Goal: Task Accomplishment & Management: Complete application form

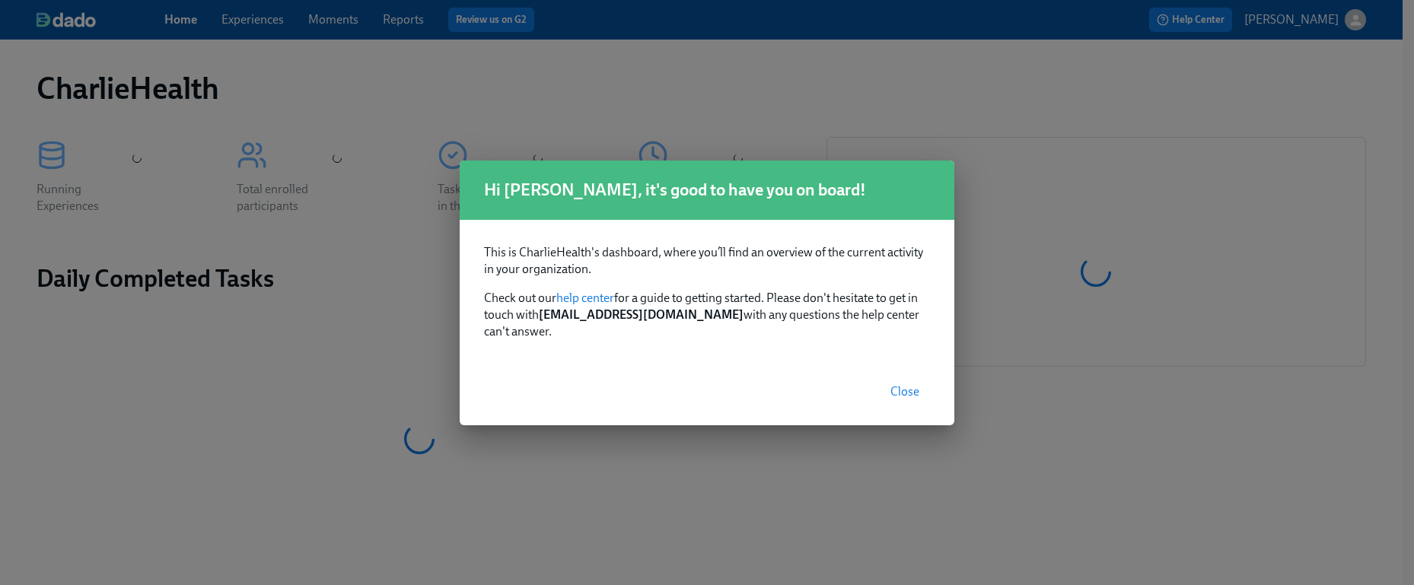
click at [902, 384] on span "Close" at bounding box center [904, 391] width 29 height 15
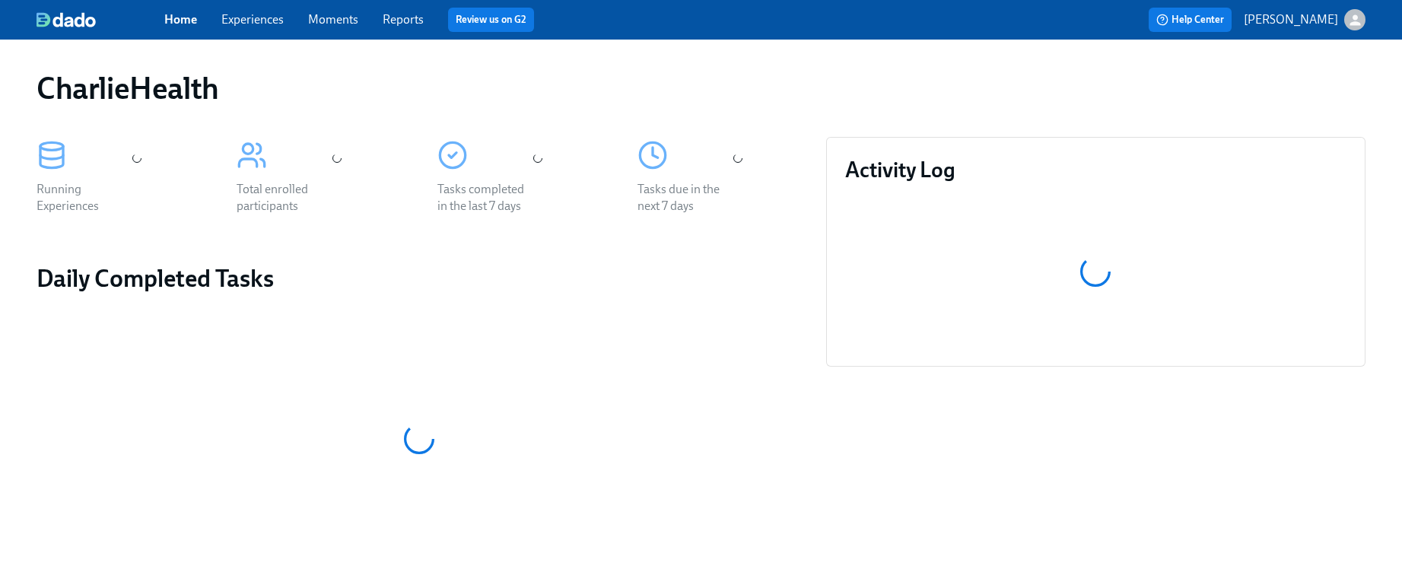
click at [234, 40] on div "CharlieHealth Running Experiences Total enrolled participants Tasks completed i…" at bounding box center [701, 505] width 1402 height 931
click at [237, 24] on link "Experiences" at bounding box center [252, 19] width 62 height 14
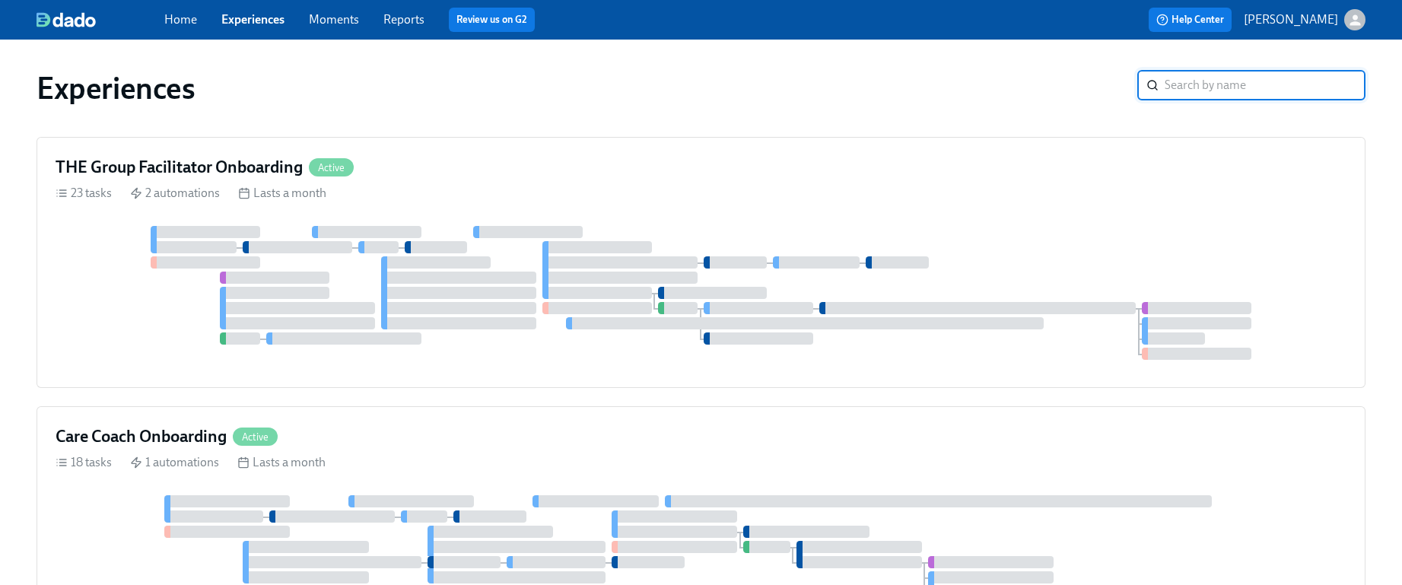
click at [1230, 87] on input "search" at bounding box center [1265, 85] width 201 height 30
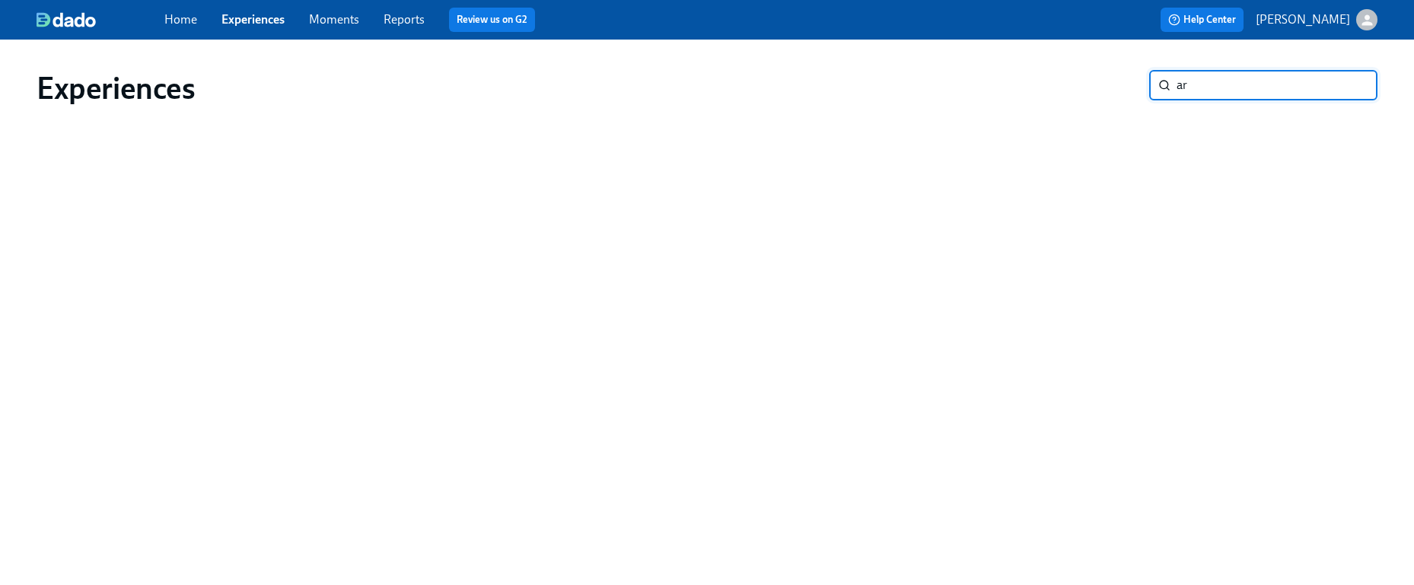
type input "a"
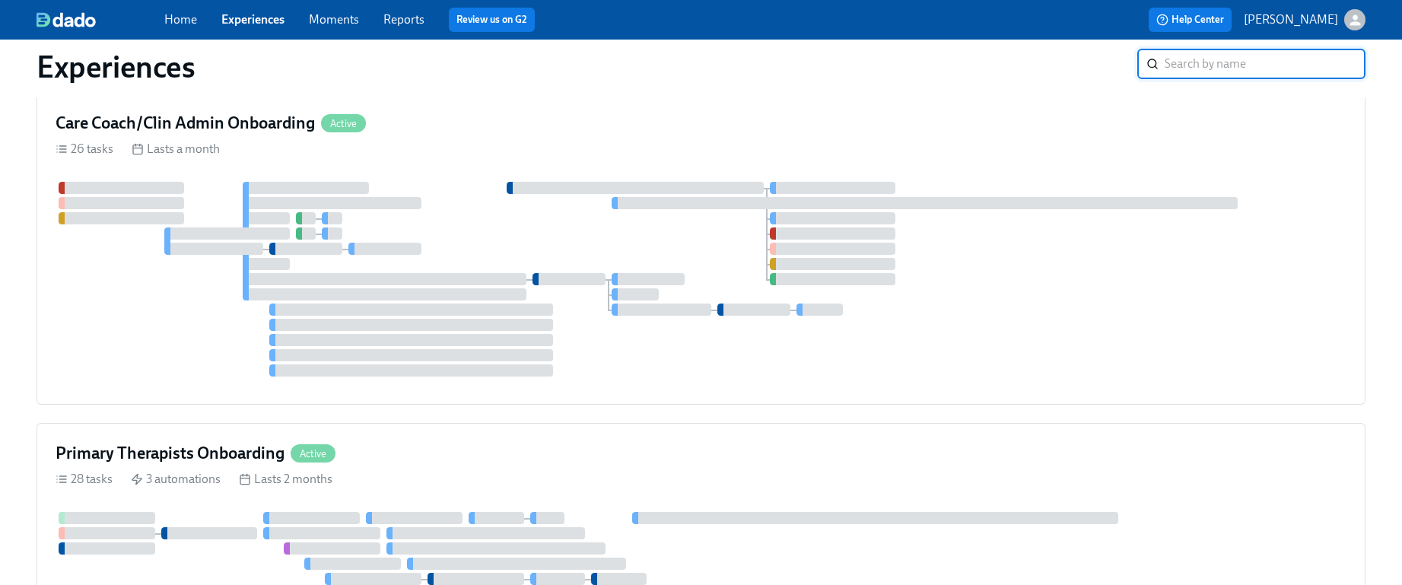
scroll to position [2065, 0]
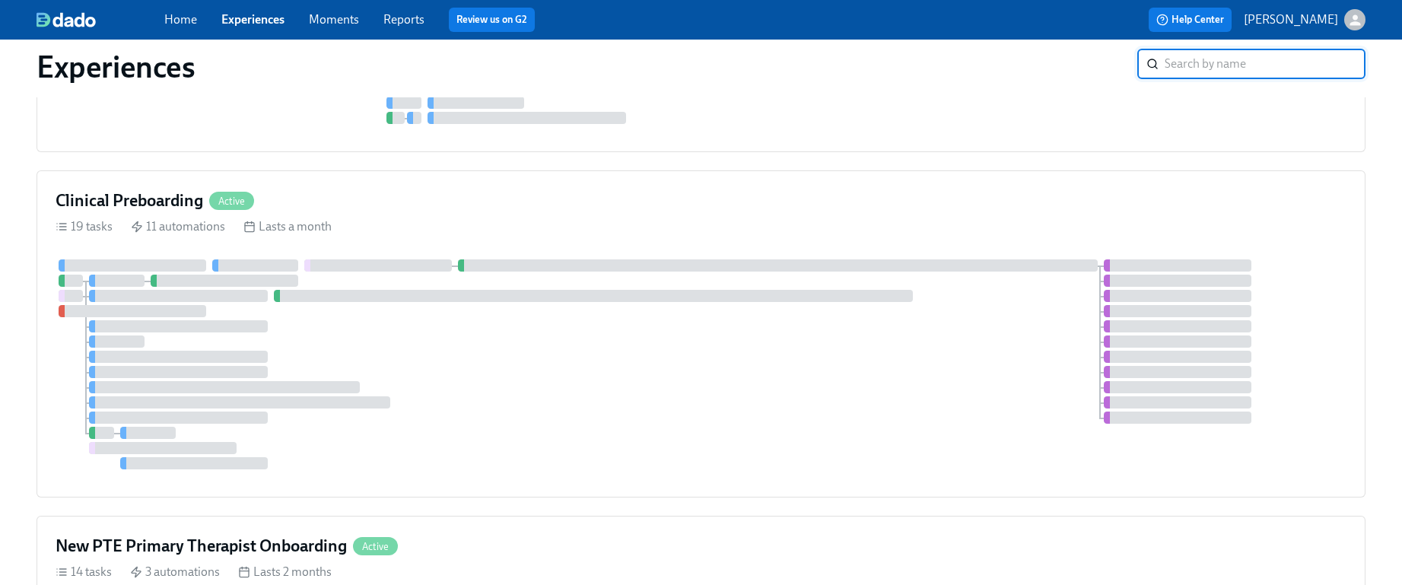
click at [460, 407] on div at bounding box center [701, 364] width 1291 height 210
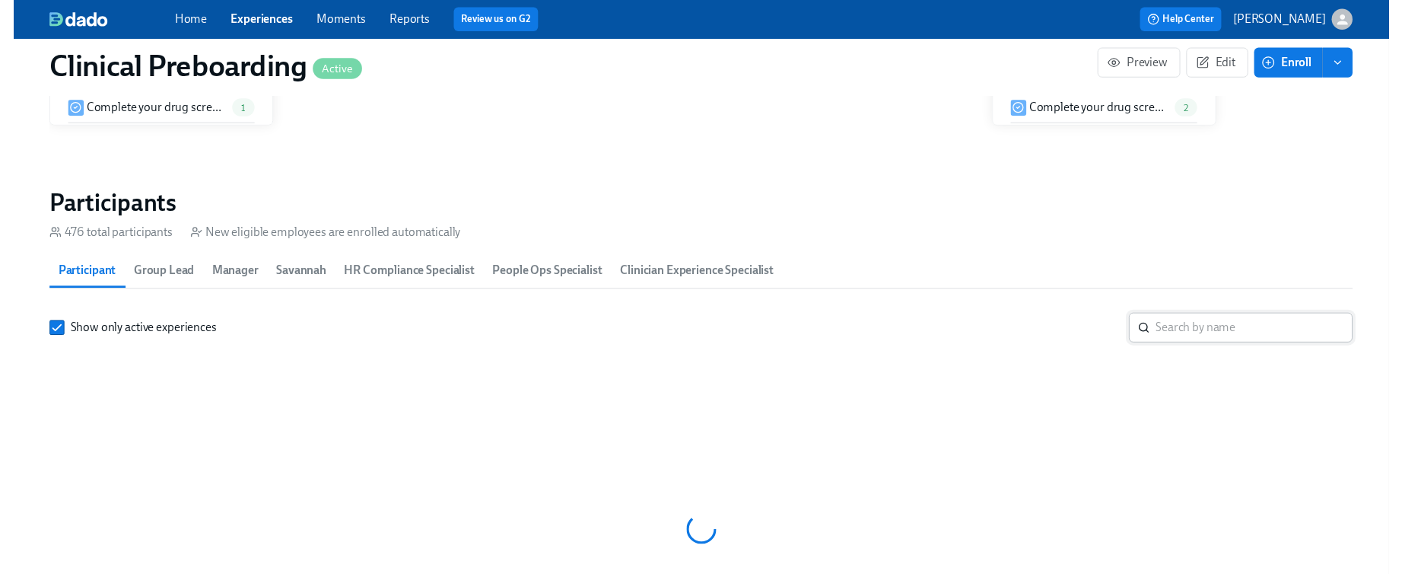
scroll to position [1557, 0]
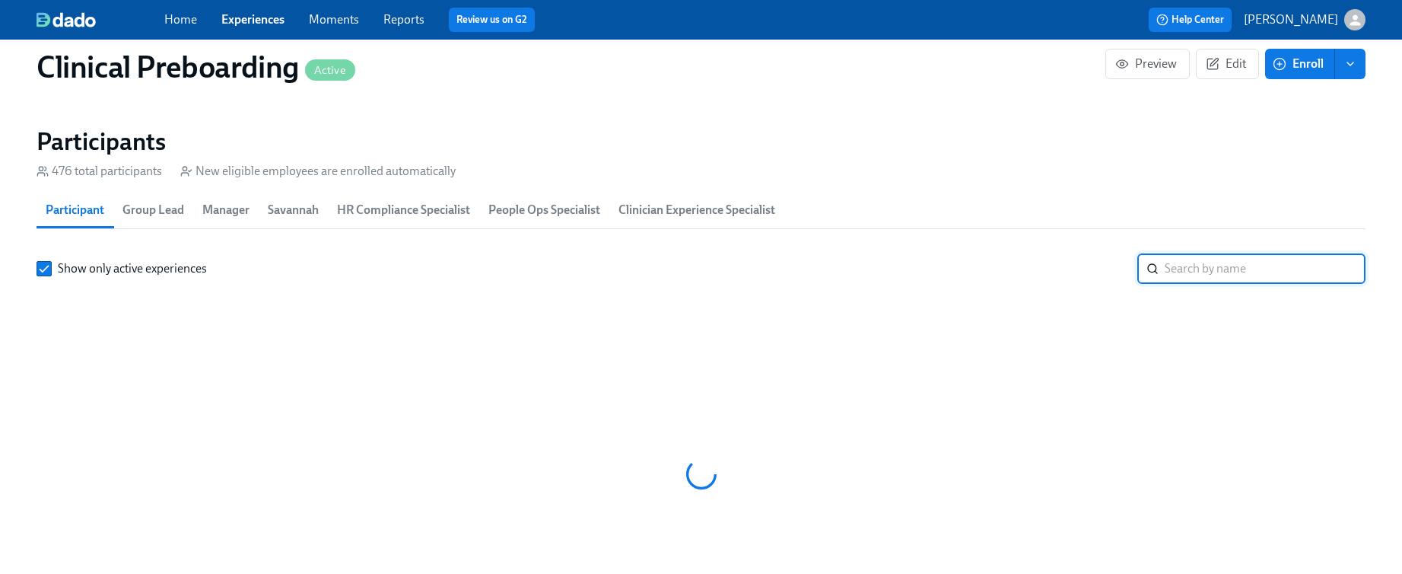
click at [1265, 262] on input "search" at bounding box center [1265, 268] width 201 height 30
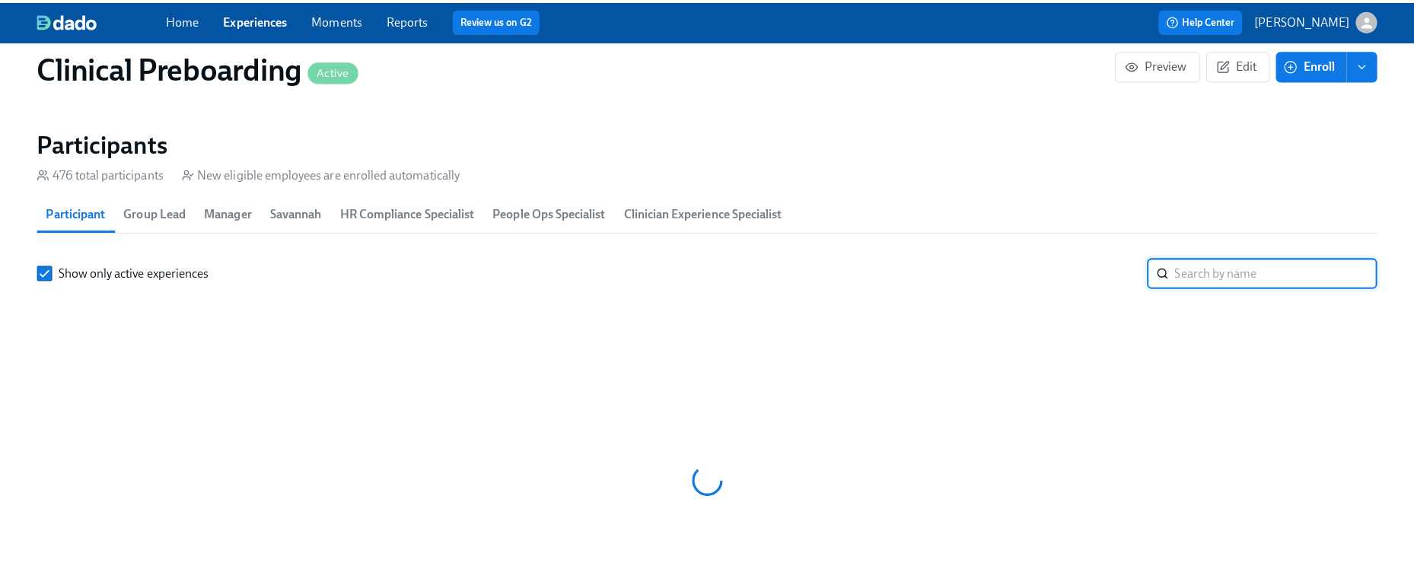
scroll to position [0, 17786]
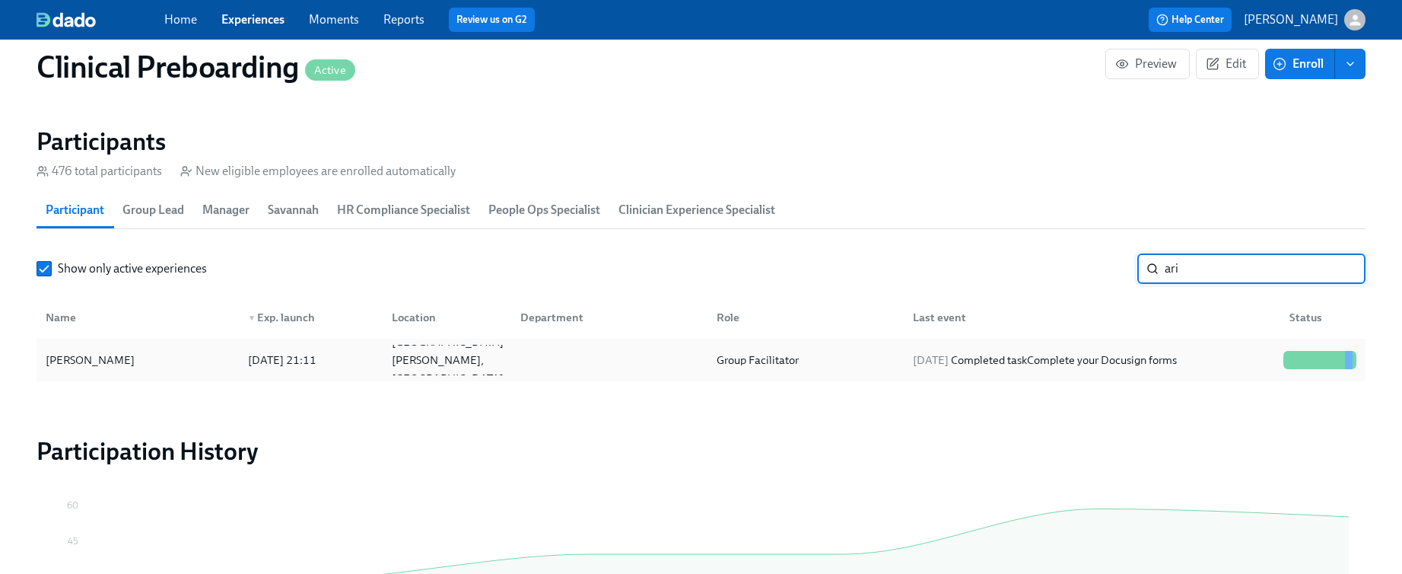
type input "ari"
click at [137, 374] on div "[PERSON_NAME]" at bounding box center [138, 360] width 196 height 30
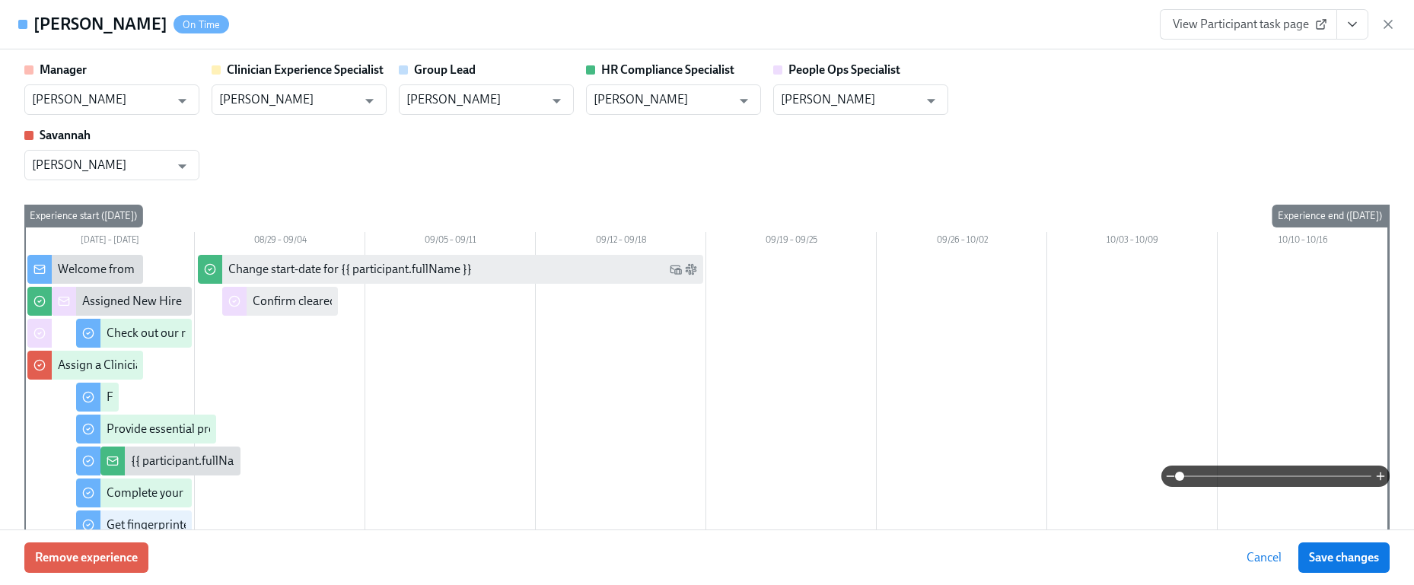
click at [1358, 21] on icon "View task page" at bounding box center [1351, 24] width 15 height 15
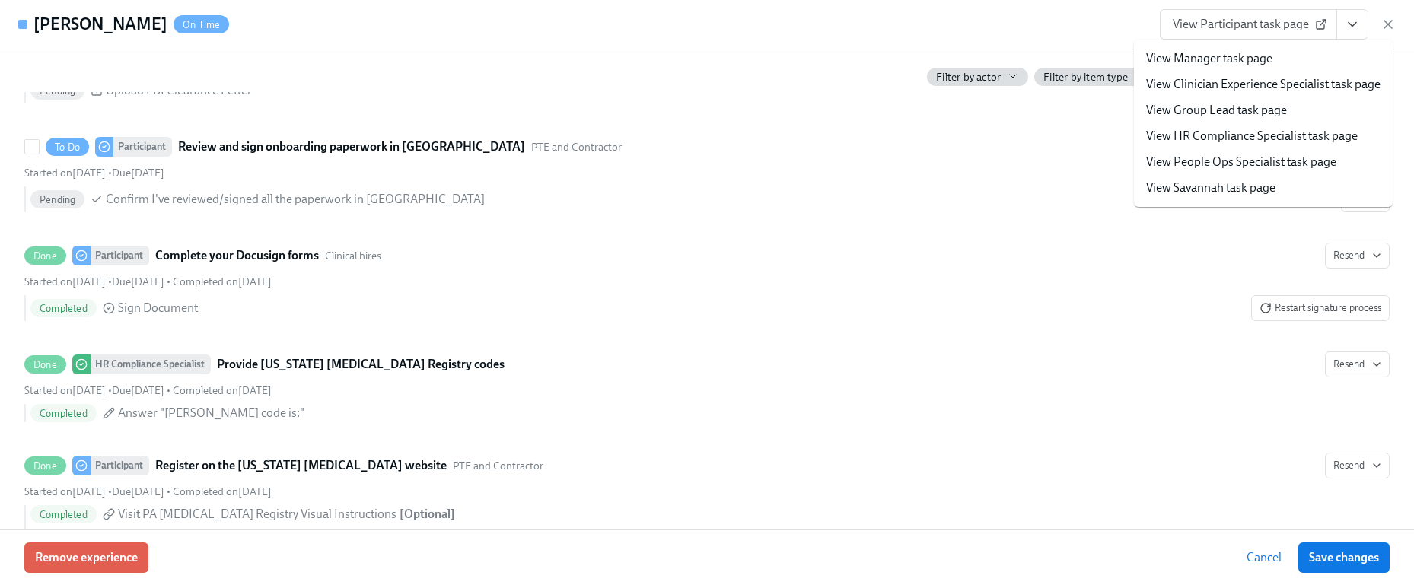
scroll to position [2657, 0]
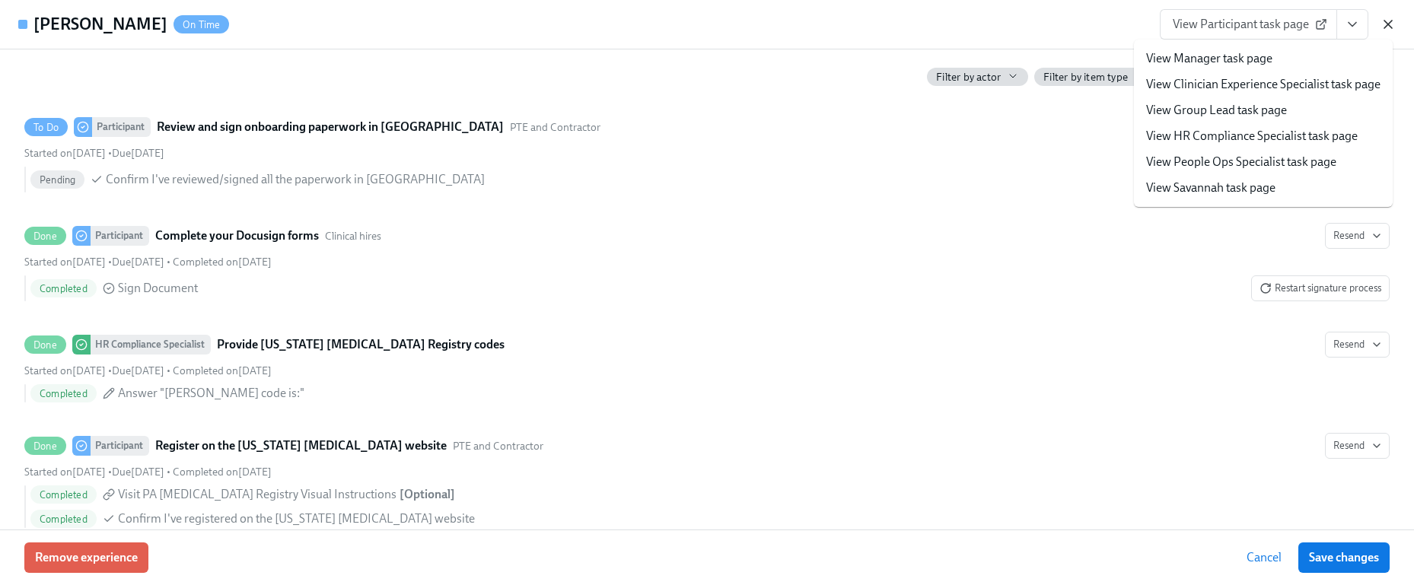
click at [1392, 24] on icon "button" at bounding box center [1387, 24] width 15 height 15
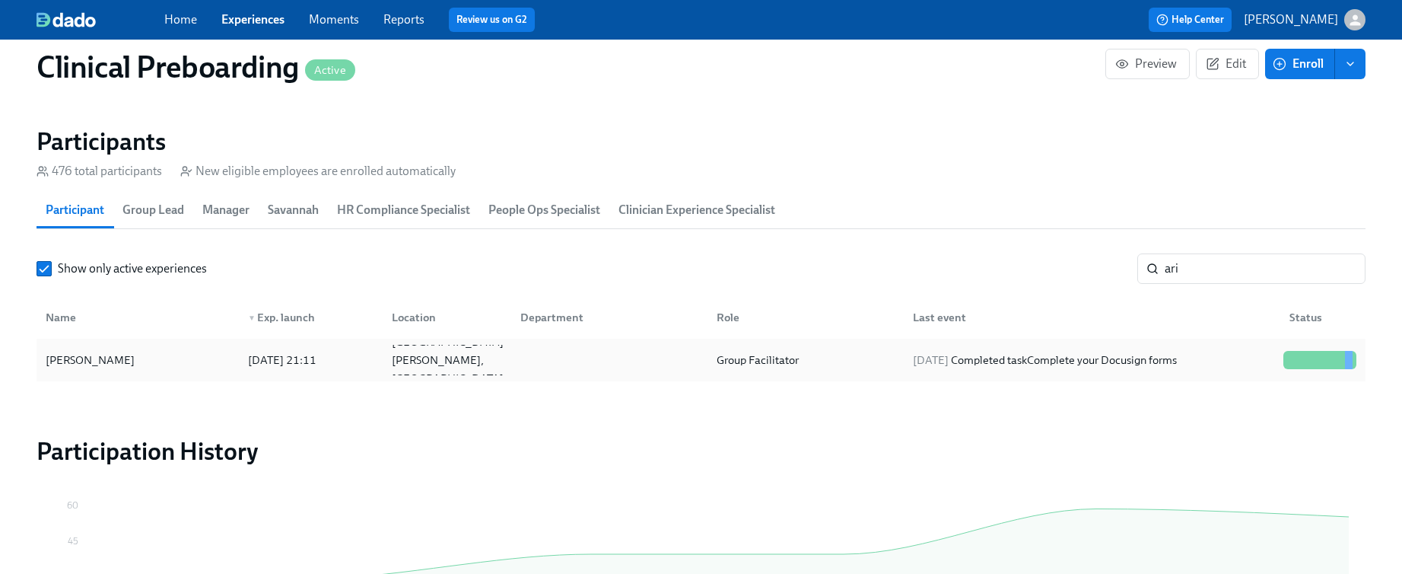
click at [532, 342] on div "[PERSON_NAME] [DATE] 21:11 St [PERSON_NAME], FL Group Facilitator [DATE] Comple…" at bounding box center [701, 360] width 1329 height 43
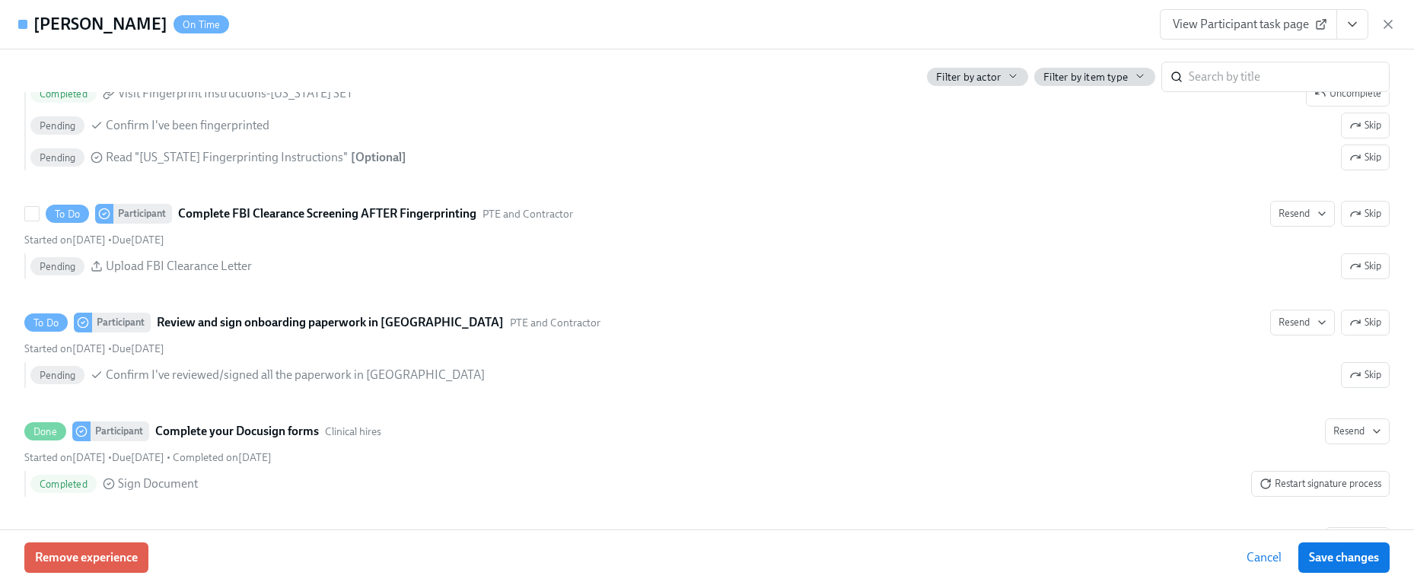
scroll to position [2481, 0]
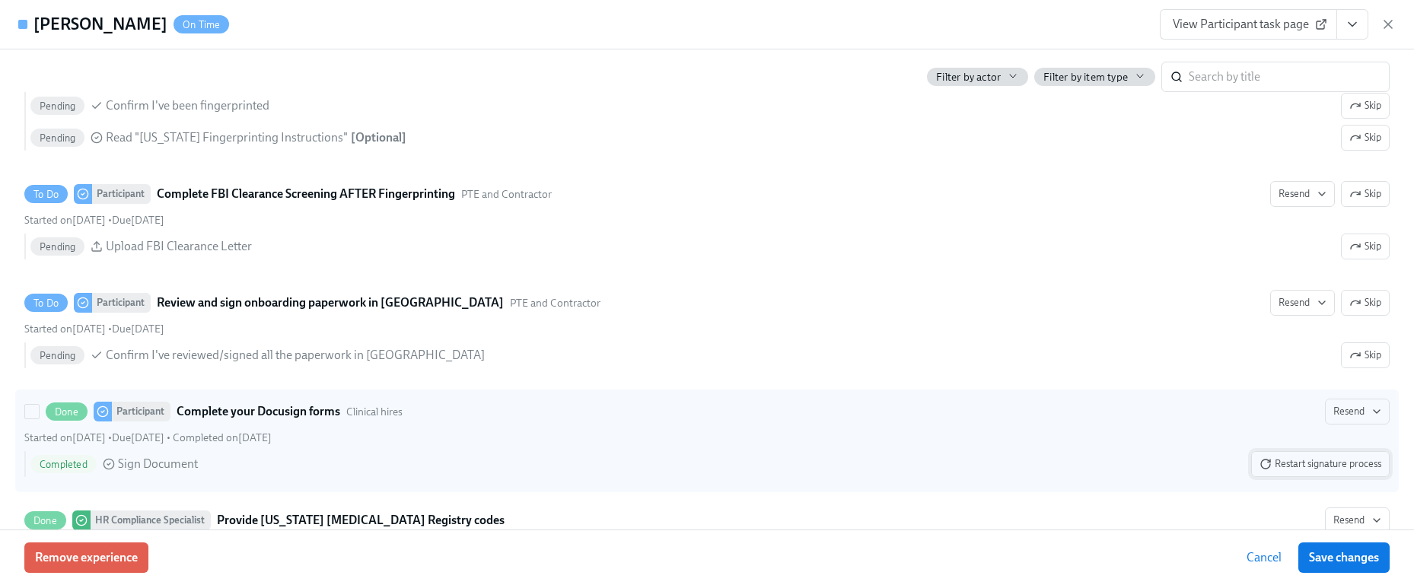
click at [1344, 463] on span "Restart signature process" at bounding box center [1320, 464] width 122 height 15
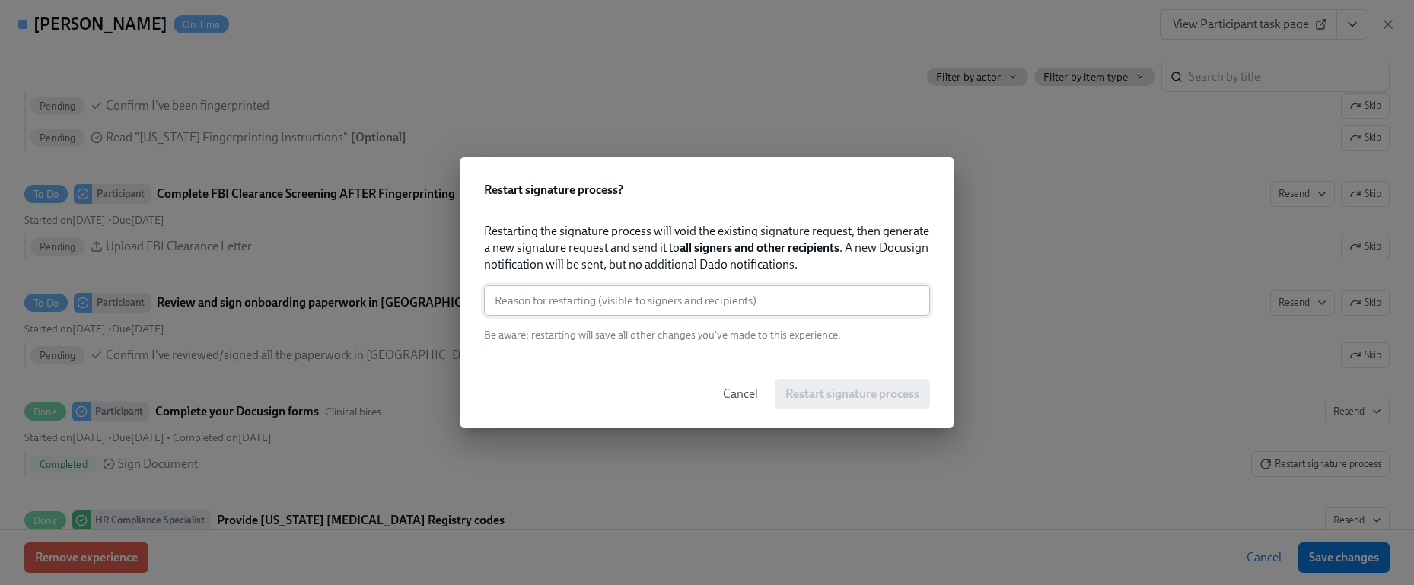
click at [740, 300] on input "text" at bounding box center [707, 300] width 446 height 30
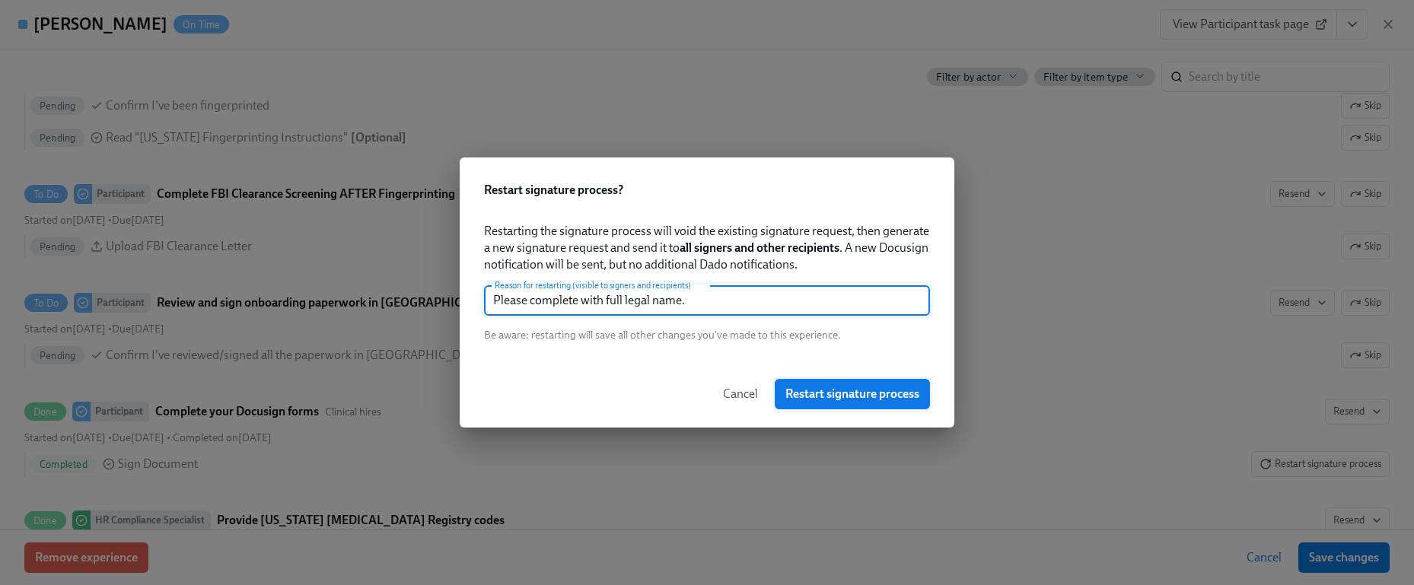
type input "Please complete with full legal name."
click at [879, 396] on span "Restart signature process" at bounding box center [852, 394] width 134 height 15
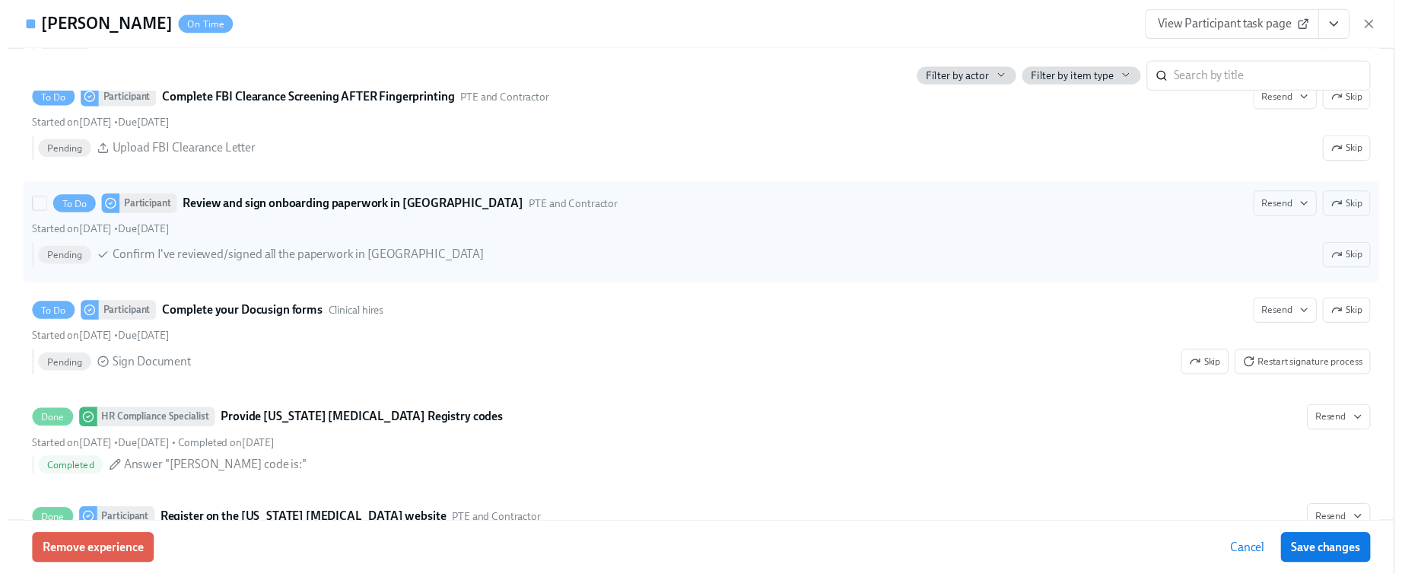
scroll to position [2582, 0]
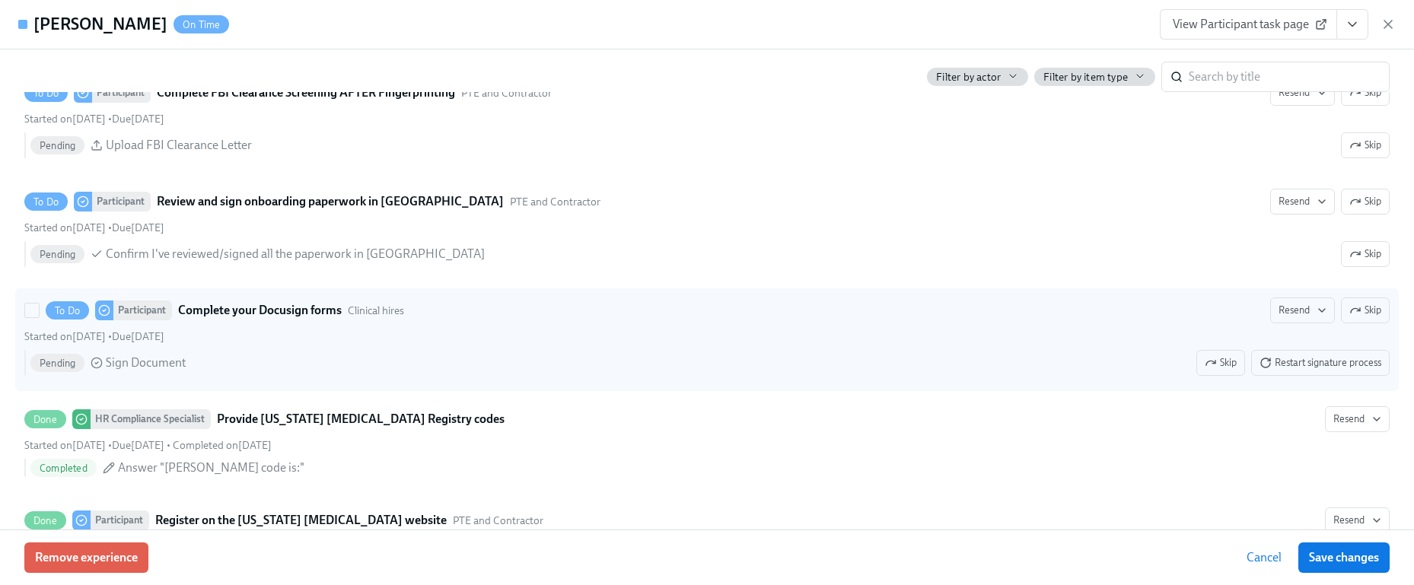
click at [724, 362] on div "Pending Sign Document Skip Restart signature process" at bounding box center [709, 363] width 1359 height 26
click at [39, 317] on input "To Do Participant Complete your Docusign forms Clinical hires Resend Skip Start…" at bounding box center [32, 311] width 14 height 14
checkbox input "true"
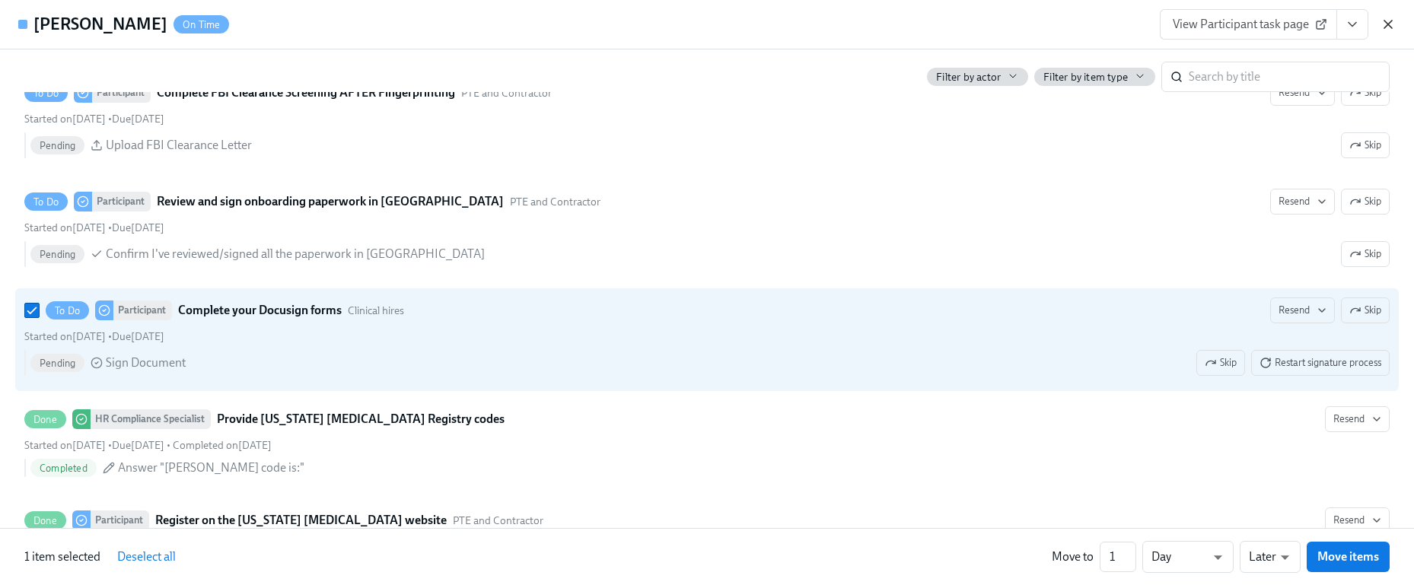
click at [1381, 24] on icon "button" at bounding box center [1387, 24] width 15 height 15
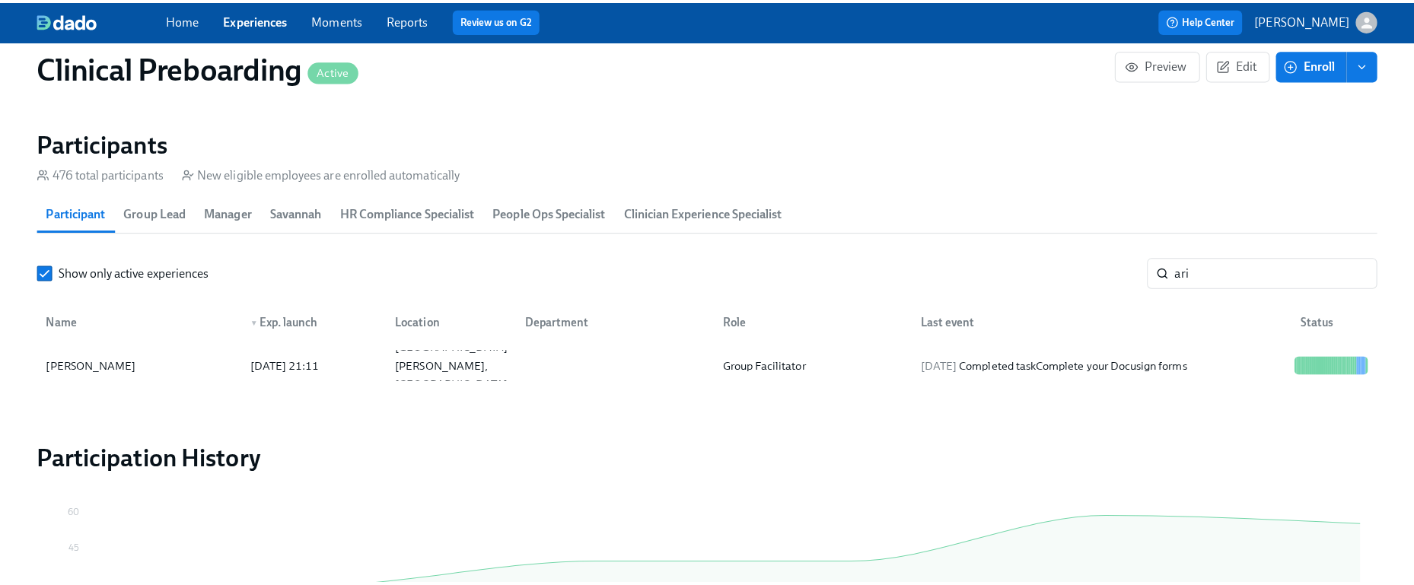
scroll to position [0, 18603]
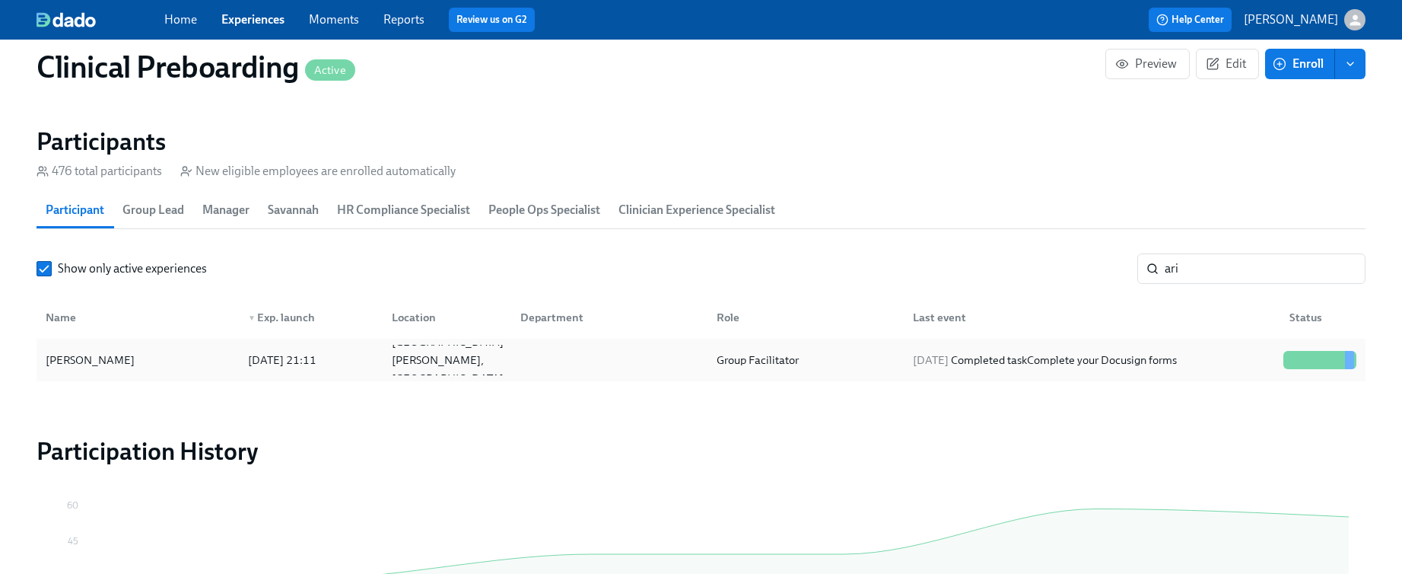
click at [1172, 372] on div "[DATE] Completed task Complete your Docusign forms" at bounding box center [1089, 360] width 377 height 30
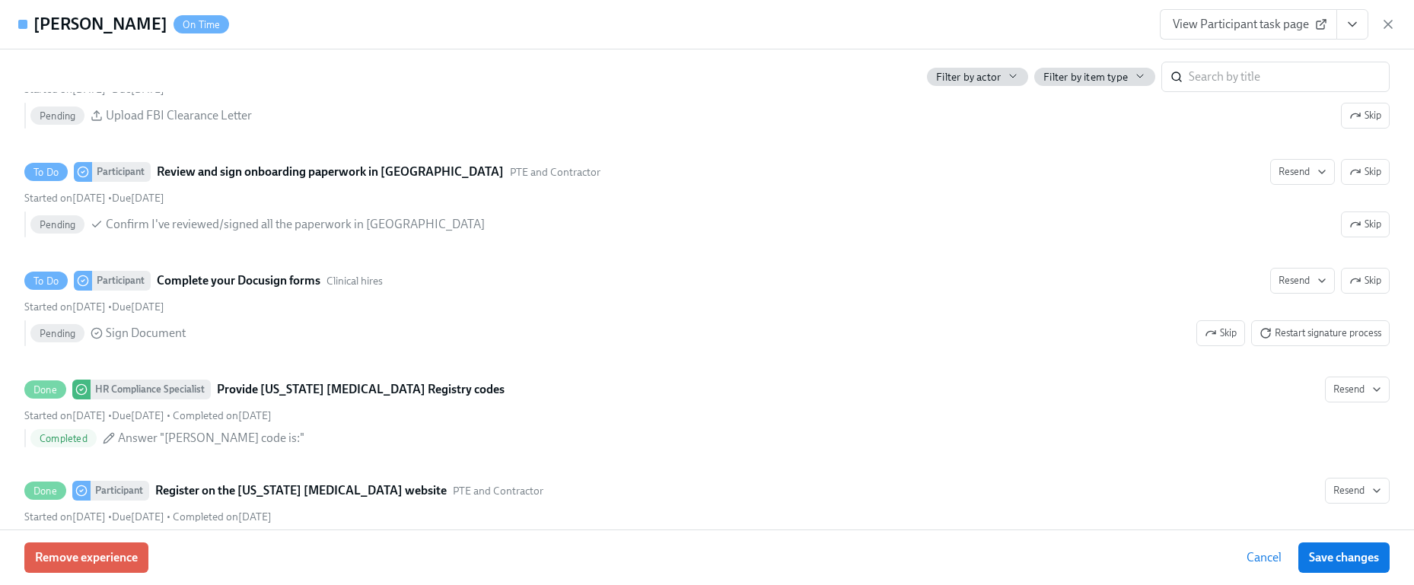
scroll to position [2599, 0]
